Goal: Navigation & Orientation: Go to known website

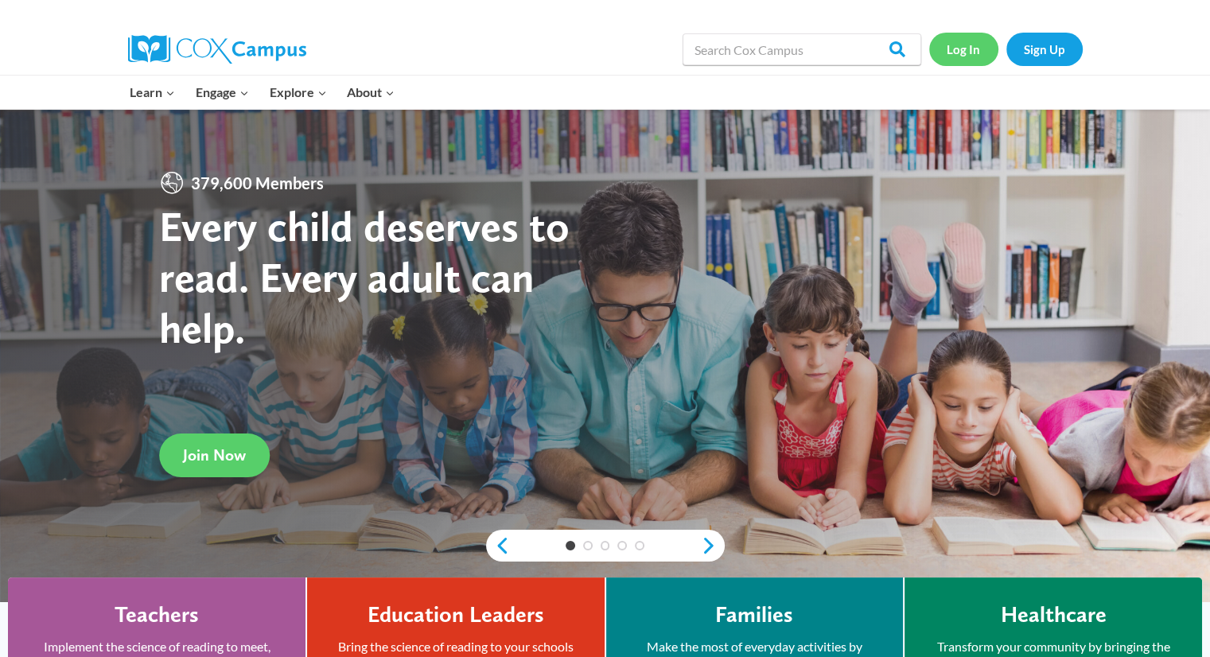
click at [963, 49] on link "Log In" at bounding box center [963, 49] width 69 height 33
click at [956, 48] on link "Log In" at bounding box center [963, 49] width 69 height 33
